Goal: Transaction & Acquisition: Purchase product/service

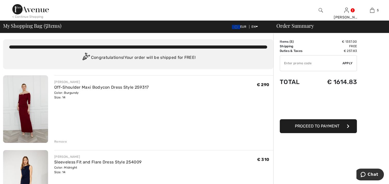
click at [60, 140] on div "Remove" at bounding box center [60, 141] width 13 height 5
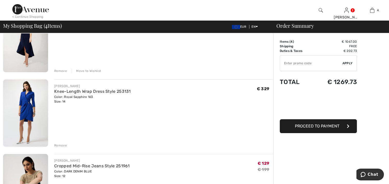
scroll to position [19, 0]
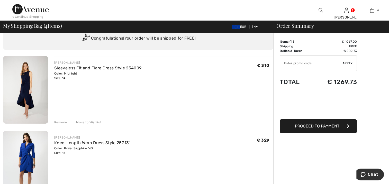
click at [62, 121] on div "Remove" at bounding box center [60, 122] width 13 height 5
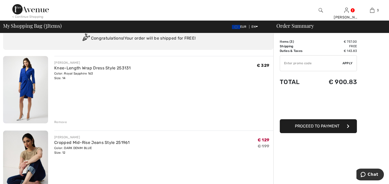
drag, startPoint x: 59, startPoint y: 121, endPoint x: 58, endPoint y: 119, distance: 2.9
click at [59, 120] on div "Remove" at bounding box center [60, 122] width 13 height 5
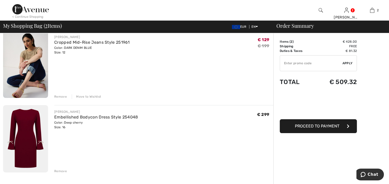
scroll to position [71, 0]
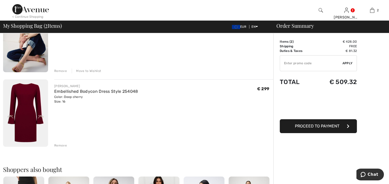
click at [59, 69] on div "Remove" at bounding box center [60, 71] width 13 height 5
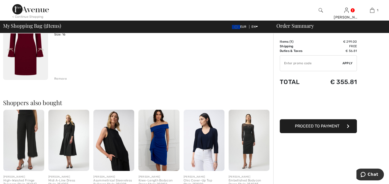
scroll to position [0, 0]
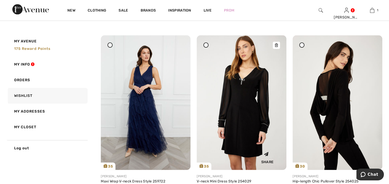
scroll to position [616, 0]
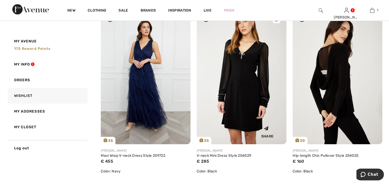
click at [248, 59] on img at bounding box center [241, 77] width 90 height 134
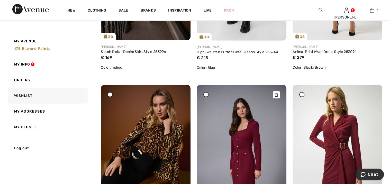
scroll to position [1695, 0]
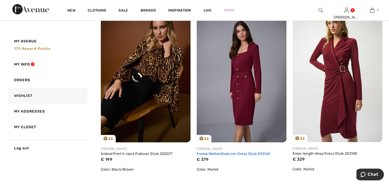
click at [239, 153] on link "Formal Belted Bodycon Dress Style 253165" at bounding box center [232, 154] width 73 height 4
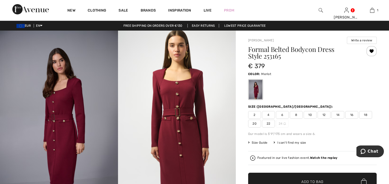
click at [73, 99] on img at bounding box center [59, 119] width 118 height 177
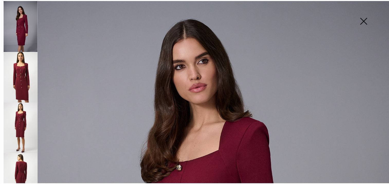
scroll to position [142, 0]
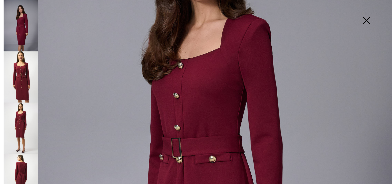
click at [20, 126] on img at bounding box center [21, 127] width 34 height 51
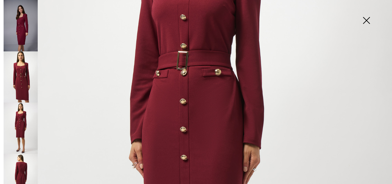
click at [26, 172] on img at bounding box center [21, 179] width 34 height 51
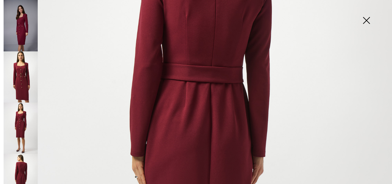
click at [368, 20] on img at bounding box center [367, 21] width 26 height 26
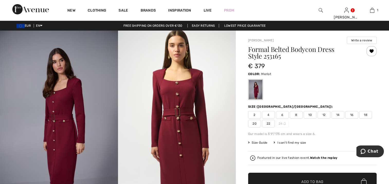
click at [340, 114] on span "14" at bounding box center [337, 115] width 13 height 8
drag, startPoint x: 304, startPoint y: 177, endPoint x: 287, endPoint y: 167, distance: 18.9
click at [304, 176] on span "✔ Added to Bag Add to Bag" at bounding box center [312, 182] width 128 height 18
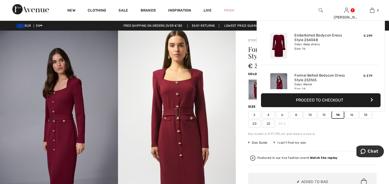
scroll to position [16, 0]
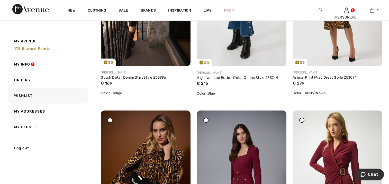
scroll to position [1541, 0]
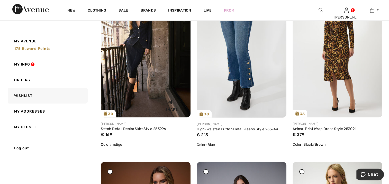
click at [131, 54] on img at bounding box center [146, 50] width 90 height 134
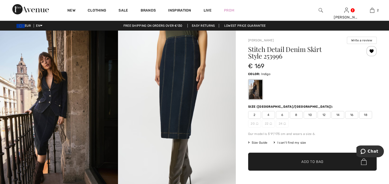
click at [166, 78] on img at bounding box center [177, 119] width 118 height 176
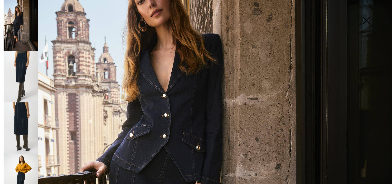
scroll to position [257, 0]
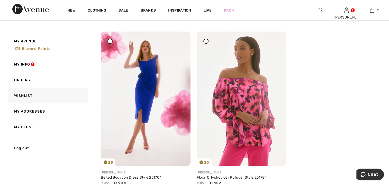
scroll to position [2928, 0]
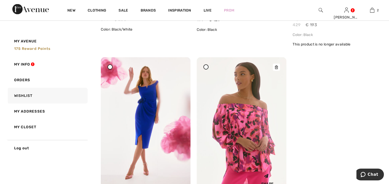
click at [278, 67] on div at bounding box center [275, 67] width 7 height 7
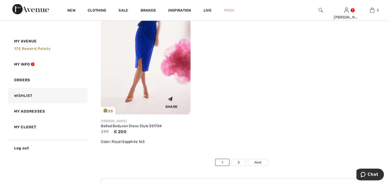
scroll to position [2979, 0]
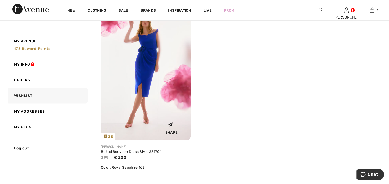
click at [146, 89] on img at bounding box center [146, 73] width 90 height 134
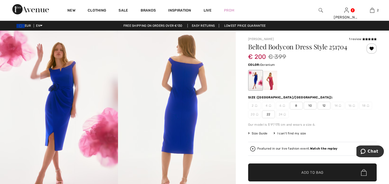
click at [271, 78] on div at bounding box center [270, 80] width 13 height 19
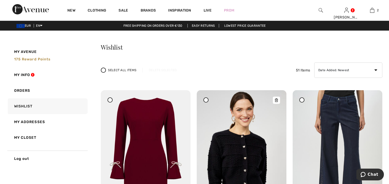
click at [246, 156] on img at bounding box center [241, 157] width 90 height 135
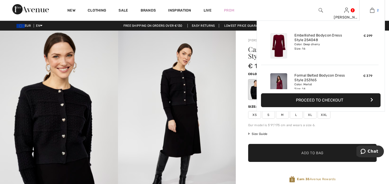
click at [373, 10] on img at bounding box center [372, 10] width 4 height 6
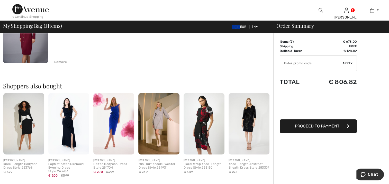
scroll to position [26, 0]
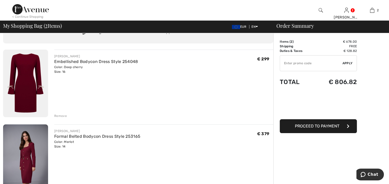
click at [292, 63] on input "TEXT" at bounding box center [311, 62] width 62 height 15
type input "NEW10"
click at [303, 66] on input "TEXT" at bounding box center [311, 62] width 62 height 15
click at [347, 62] on span "Apply" at bounding box center [347, 63] width 10 height 5
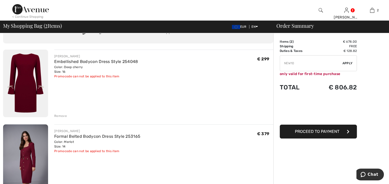
drag, startPoint x: 296, startPoint y: 64, endPoint x: 258, endPoint y: 64, distance: 38.5
click at [89, 61] on link "Embellished Bodycon Dress Style 254048" at bounding box center [95, 61] width 83 height 5
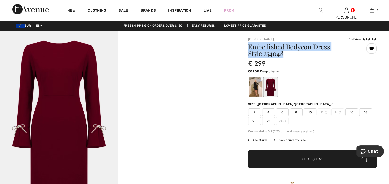
drag, startPoint x: 248, startPoint y: 45, endPoint x: 289, endPoint y: 54, distance: 42.9
click at [289, 54] on div "Joseph Ribkoff 1 review 1 review Embellished Bodycon Dress Style 254048 € 299 C…" at bounding box center [312, 180] width 153 height 299
drag, startPoint x: 289, startPoint y: 54, endPoint x: 273, endPoint y: 50, distance: 16.7
copy h1 "Embellished Bodycon Dress Style 254048"
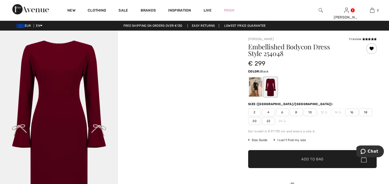
click at [255, 81] on div at bounding box center [255, 86] width 13 height 19
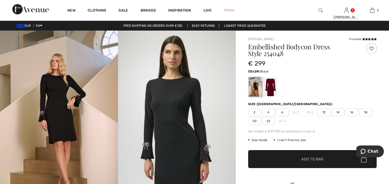
click at [60, 104] on img at bounding box center [59, 119] width 118 height 177
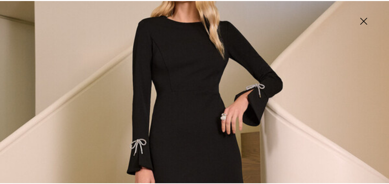
scroll to position [154, 0]
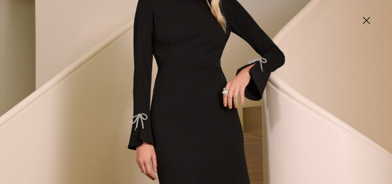
click at [142, 118] on img at bounding box center [196, 140] width 392 height 589
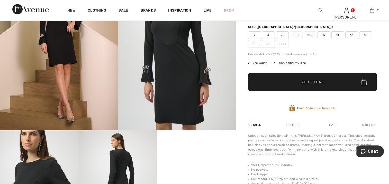
scroll to position [26, 0]
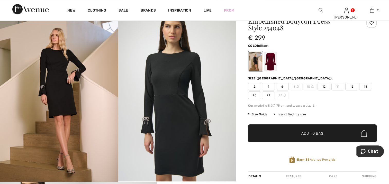
click at [339, 85] on span "14" at bounding box center [337, 87] width 13 height 8
click at [339, 86] on span "14" at bounding box center [337, 87] width 13 height 8
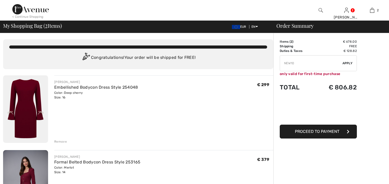
scroll to position [26, 0]
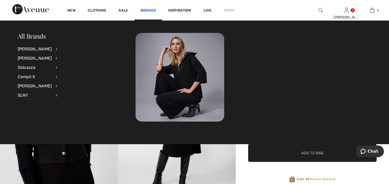
click at [152, 9] on link "Brands" at bounding box center [147, 10] width 15 height 5
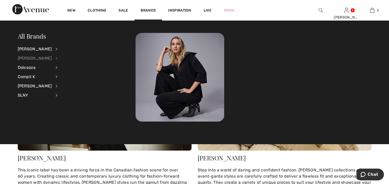
click at [31, 60] on div "[PERSON_NAME]" at bounding box center [35, 58] width 34 height 9
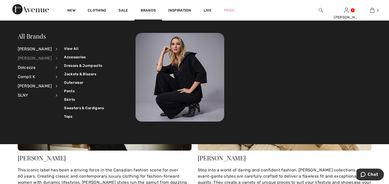
click at [33, 57] on div "[PERSON_NAME]" at bounding box center [35, 58] width 34 height 9
click at [67, 49] on link "View All" at bounding box center [84, 48] width 40 height 8
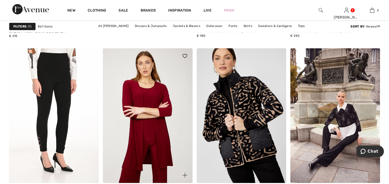
scroll to position [1746, 0]
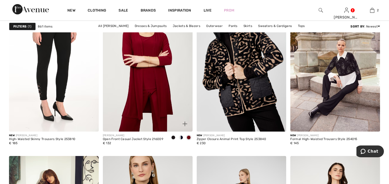
click at [153, 72] on img at bounding box center [148, 64] width 90 height 134
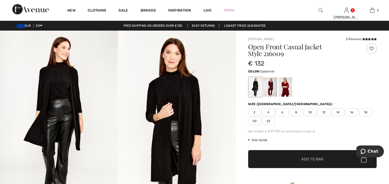
click at [283, 88] on div at bounding box center [284, 86] width 13 height 19
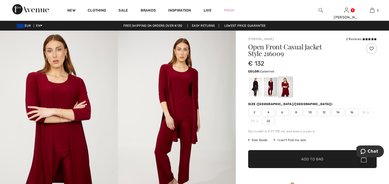
click at [338, 112] on span "14" at bounding box center [337, 112] width 13 height 8
click at [317, 158] on span "Add to Bag" at bounding box center [312, 158] width 22 height 5
click at [319, 11] on img at bounding box center [320, 10] width 4 height 6
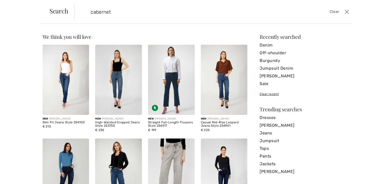
type input "cabernet"
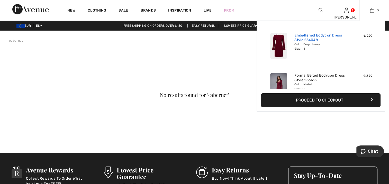
scroll to position [51, 0]
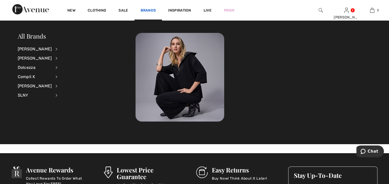
click at [146, 10] on link "Brands" at bounding box center [147, 10] width 15 height 5
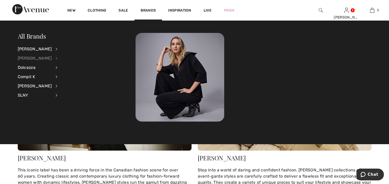
click at [42, 60] on div "[PERSON_NAME]" at bounding box center [35, 58] width 34 height 9
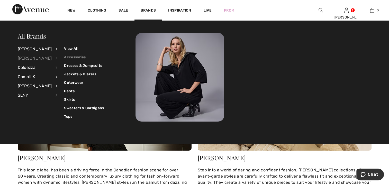
click at [69, 56] on link "Accessories" at bounding box center [84, 57] width 40 height 8
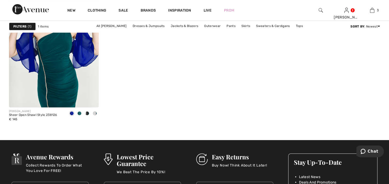
scroll to position [51, 0]
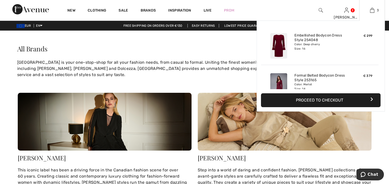
click at [307, 101] on button "Proceed to Checkout" at bounding box center [320, 100] width 119 height 14
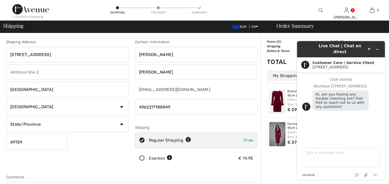
scroll to position [26, 0]
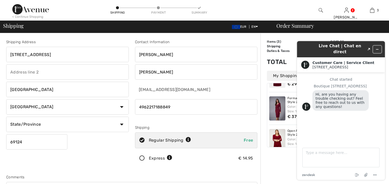
click at [378, 48] on icon "Minimize widget" at bounding box center [377, 50] width 4 height 4
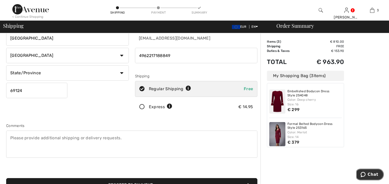
scroll to position [103, 0]
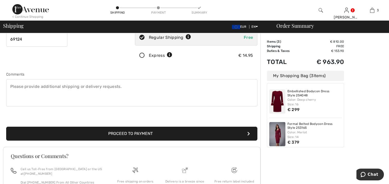
click at [144, 132] on button "Proceed to Payment" at bounding box center [131, 134] width 251 height 14
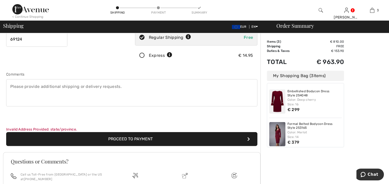
scroll to position [0, 0]
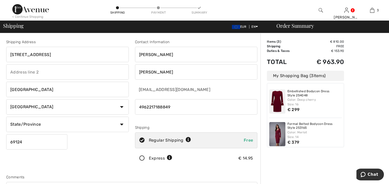
click at [61, 126] on select "State/Province Baden-Württemberg Bayern Berlin Brandenburg Bremen Hamburg Hesse…" at bounding box center [67, 124] width 123 height 15
select select "BAW"
click at [6, 117] on select "State/Province Baden-Württemberg Bayern Berlin Brandenburg Bremen Hamburg Hesse…" at bounding box center [67, 124] width 123 height 15
drag, startPoint x: 143, startPoint y: 107, endPoint x: 187, endPoint y: 111, distance: 44.1
click at [186, 111] on input "phone" at bounding box center [196, 106] width 123 height 15
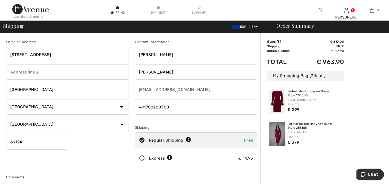
type input "491708260360"
click at [231, 160] on div "Express € 14.95" at bounding box center [196, 158] width 123 height 16
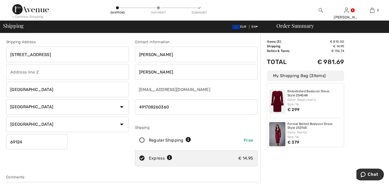
click at [139, 139] on icon at bounding box center [142, 140] width 14 height 5
radio input "true"
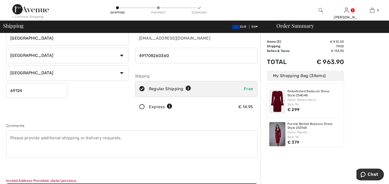
scroll to position [77, 0]
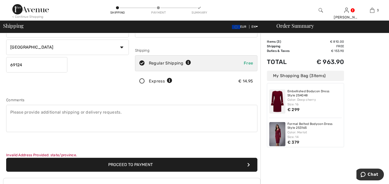
click at [131, 166] on button "Proceed to Payment" at bounding box center [131, 165] width 251 height 14
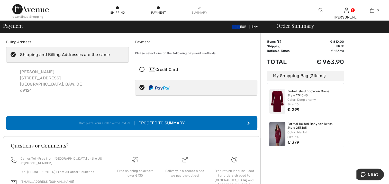
click at [172, 120] on div "Proceed to Summary" at bounding box center [159, 123] width 50 height 6
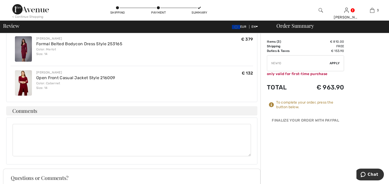
scroll to position [51, 0]
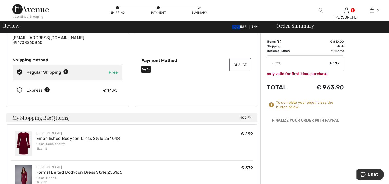
click at [30, 11] on img at bounding box center [30, 9] width 36 height 10
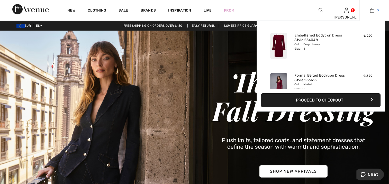
click at [373, 11] on img at bounding box center [372, 10] width 4 height 6
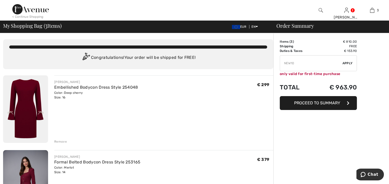
click at [60, 90] on div "Embellished Bodycon Dress Style 254048" at bounding box center [95, 87] width 83 height 6
click at [76, 86] on link "Embellished Bodycon Dress Style 254048" at bounding box center [95, 87] width 83 height 5
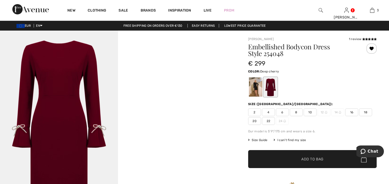
click at [350, 112] on span "16" at bounding box center [351, 112] width 13 height 8
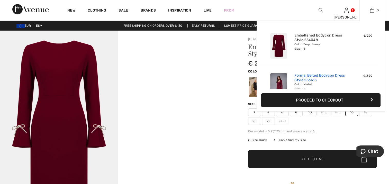
click at [328, 75] on link "Formal Belted Bodycon Dress Style 253165" at bounding box center [319, 77] width 51 height 9
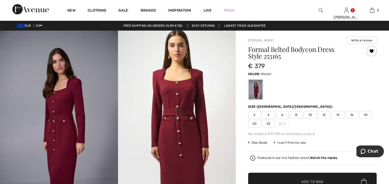
click at [337, 115] on span "14" at bounding box center [337, 115] width 13 height 8
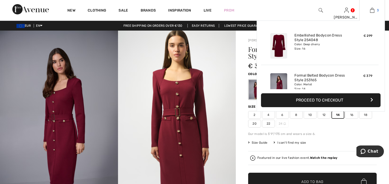
click at [370, 10] on img at bounding box center [372, 10] width 4 height 6
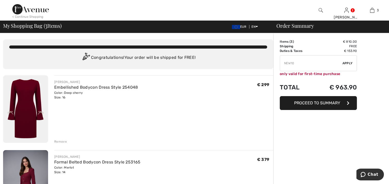
click at [54, 140] on div "[PERSON_NAME] Embellished Bodycon Dress Style 254048 Color: Deep cherry Size: 1…" at bounding box center [160, 109] width 225 height 69
click at [63, 141] on div "Remove" at bounding box center [60, 141] width 13 height 5
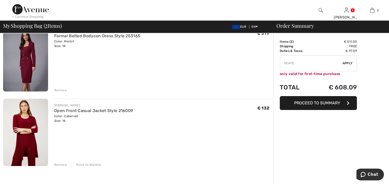
scroll to position [41, 0]
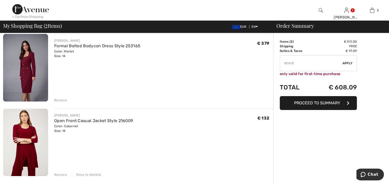
click at [62, 98] on div "Remove" at bounding box center [60, 100] width 13 height 5
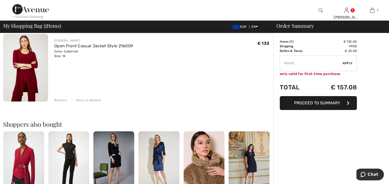
drag, startPoint x: 306, startPoint y: 64, endPoint x: 265, endPoint y: 63, distance: 41.1
click at [265, 63] on div "You are only € 0.00 away from FREE SHIPPING! Continue Shopping > Congratulation…" at bounding box center [196, 155] width 386 height 326
click at [326, 101] on span "Proceed to Summary" at bounding box center [317, 102] width 46 height 5
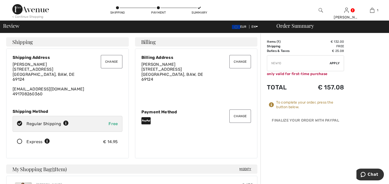
drag, startPoint x: 298, startPoint y: 61, endPoint x: 266, endPoint y: 68, distance: 33.5
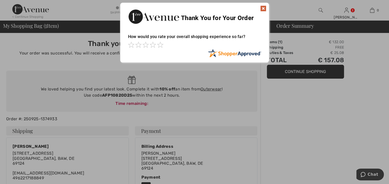
drag, startPoint x: 102, startPoint y: 94, endPoint x: 115, endPoint y: 93, distance: 13.1
click at [115, 93] on div at bounding box center [194, 92] width 389 height 184
click at [262, 9] on img at bounding box center [263, 8] width 6 height 6
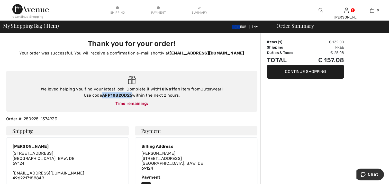
drag, startPoint x: 102, startPoint y: 95, endPoint x: 133, endPoint y: 94, distance: 30.3
click at [133, 94] on div "We loved helping you find your latest look. Complete it with 10% off an item fr…" at bounding box center [131, 92] width 241 height 12
drag, startPoint x: 133, startPoint y: 94, endPoint x: 123, endPoint y: 94, distance: 10.3
copy strong "AFP10820D25"
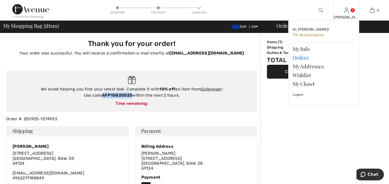
click at [303, 57] on link "Orders" at bounding box center [323, 57] width 62 height 9
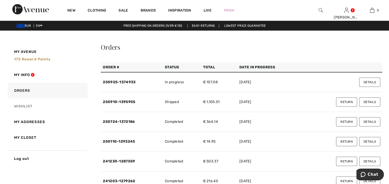
click at [26, 109] on link "Wishlist" at bounding box center [47, 106] width 81 height 16
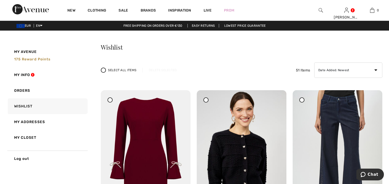
click at [110, 98] on div at bounding box center [109, 99] width 5 height 5
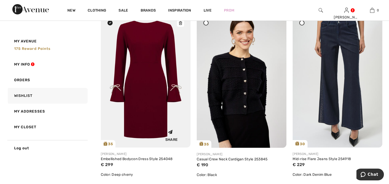
scroll to position [103, 0]
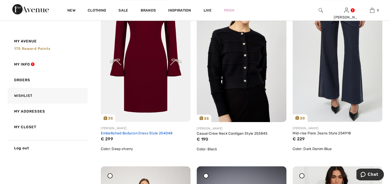
click at [131, 131] on link "Embellished Bodycon Dress Style 254048" at bounding box center [137, 133] width 72 height 4
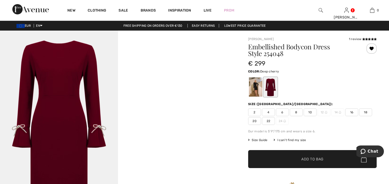
click at [271, 85] on div at bounding box center [270, 86] width 13 height 19
click at [352, 111] on span "16" at bounding box center [351, 112] width 13 height 8
click at [312, 154] on span "✔ Added to Bag Add to Bag" at bounding box center [312, 159] width 128 height 18
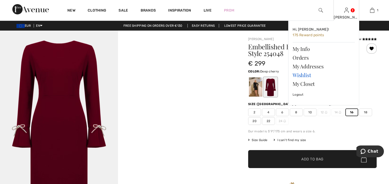
click at [306, 74] on link "Wishlist" at bounding box center [323, 75] width 62 height 9
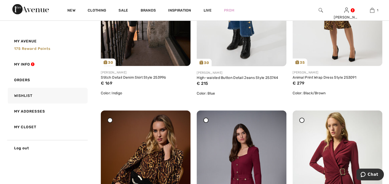
scroll to position [1695, 0]
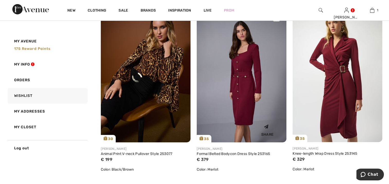
click at [238, 74] on img at bounding box center [241, 75] width 90 height 134
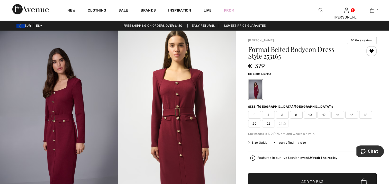
click at [335, 114] on span "14" at bounding box center [337, 115] width 13 height 8
click at [321, 178] on span "✔ Added to Bag Add to Bag" at bounding box center [312, 182] width 128 height 18
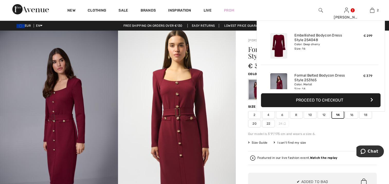
scroll to position [16, 0]
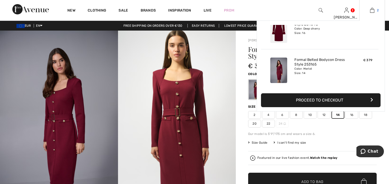
click at [374, 9] on link "2" at bounding box center [371, 10] width 25 height 6
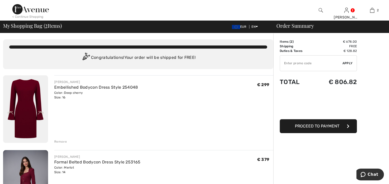
paste input "AFP10820D25"
type input "AFP10820D25"
click at [349, 62] on span "Apply" at bounding box center [347, 63] width 10 height 5
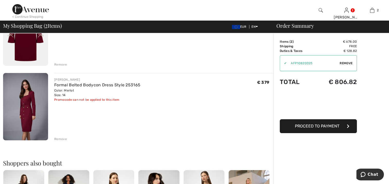
scroll to position [26, 0]
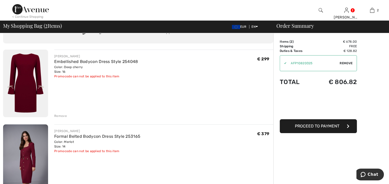
click at [333, 90] on div "Items ( 2 ) € 678.00 Promo code € 0.00 Shipping Free Tax1 € 0.00 Tax2 € 0.00 Du…" at bounding box center [317, 86] width 77 height 94
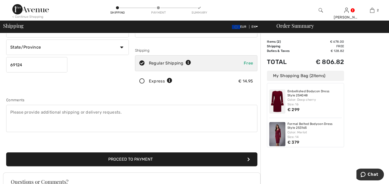
scroll to position [103, 0]
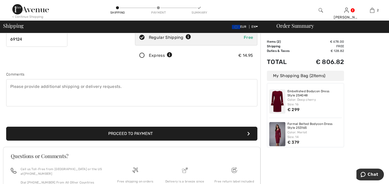
click at [146, 130] on button "Proceed to Payment" at bounding box center [131, 134] width 251 height 14
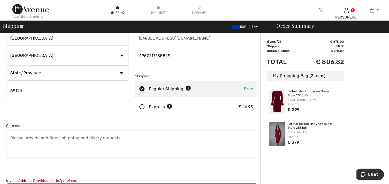
scroll to position [26, 0]
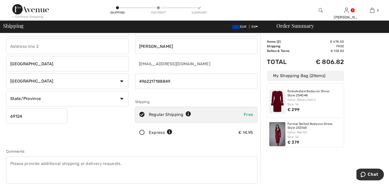
click at [39, 100] on select "State/Province Baden-Württemberg Bayern Berlin Brandenburg Bremen Hamburg Hesse…" at bounding box center [67, 98] width 123 height 15
select select "BAW"
click at [6, 91] on select "State/Province Baden-Württemberg Bayern Berlin Brandenburg Bremen Hamburg Hesse…" at bounding box center [67, 98] width 123 height 15
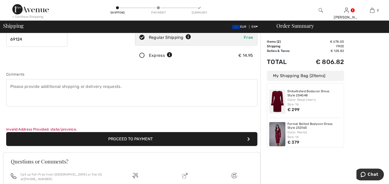
click at [124, 139] on button "Proceed to Payment" at bounding box center [131, 139] width 251 height 14
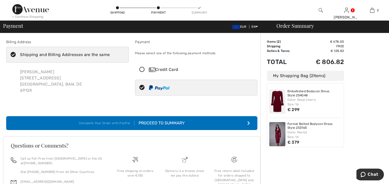
click at [172, 123] on div "Proceed to Summary" at bounding box center [159, 123] width 50 height 6
